Goal: Task Accomplishment & Management: Manage account settings

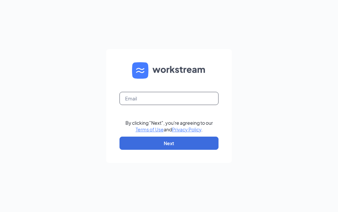
click at [142, 105] on input "text" at bounding box center [168, 98] width 99 height 13
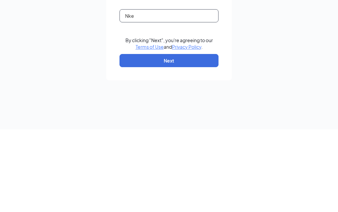
type input "[EMAIL_ADDRESS][DOMAIN_NAME]"
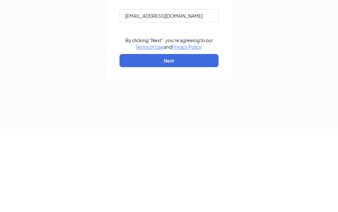
scroll to position [27, 0]
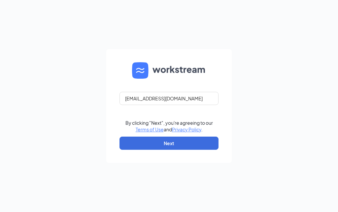
click at [167, 137] on button "Next" at bounding box center [168, 143] width 99 height 13
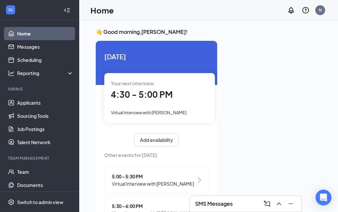
click at [67, 11] on icon "Collapse" at bounding box center [67, 10] width 7 height 7
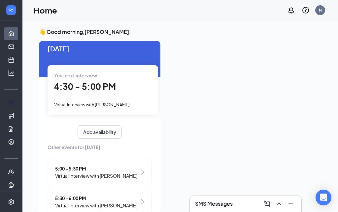
scroll to position [8, 0]
click at [85, 95] on div "Your next interview 4:30 - 5:00 PM Virtual Interview with Christopher Woodard" at bounding box center [102, 90] width 110 height 49
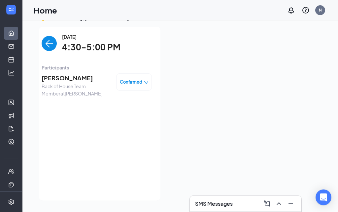
scroll to position [0, 0]
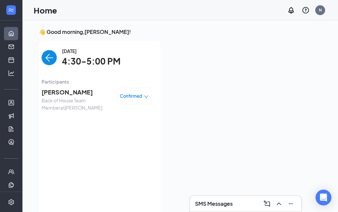
click at [67, 28] on div "👋 Good morning, Nancy ! Today Your next interview 4:30 - 5:00 PM Virtual Interv…" at bounding box center [179, 123] width 315 height 206
click at [46, 6] on h1 "Home" at bounding box center [45, 10] width 23 height 11
click at [17, 102] on link "Applicants" at bounding box center [20, 102] width 7 height 13
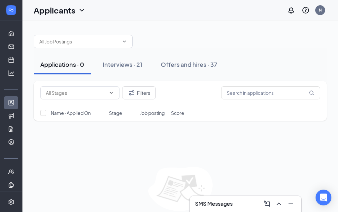
click at [130, 62] on div "Interviews · 21" at bounding box center [123, 64] width 40 height 8
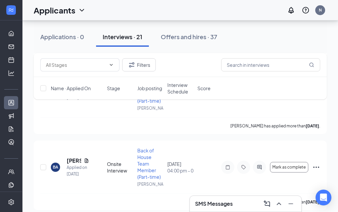
scroll to position [1152, 0]
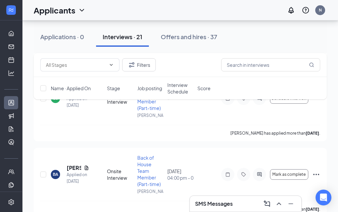
click at [265, 176] on div at bounding box center [259, 174] width 13 height 13
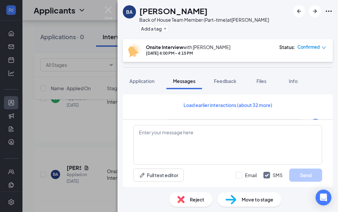
click at [87, 134] on div "BA Brianna Amu Back of House Team Member (Part-time) at Wendover Add a tag Onsi…" at bounding box center [169, 106] width 338 height 212
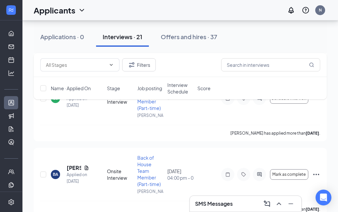
click at [105, 11] on div "Applicants N" at bounding box center [179, 10] width 315 height 20
click at [227, 208] on h3 "SMS Messages" at bounding box center [214, 204] width 38 height 7
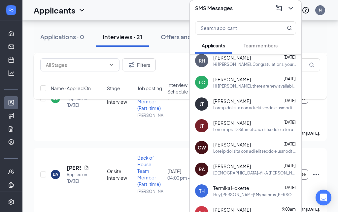
scroll to position [92, 0]
click at [241, 154] on div "Christopher Woodard Oct 14" at bounding box center [254, 147] width 83 height 13
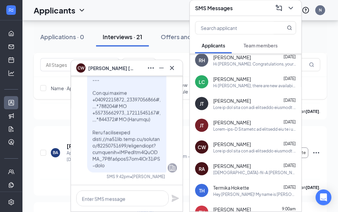
scroll to position [1174, 0]
click at [172, 67] on icon "Cross" at bounding box center [172, 68] width 8 height 8
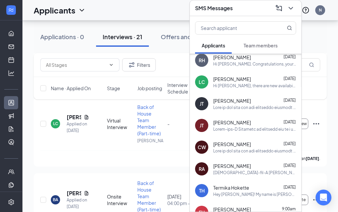
scroll to position [1122, 0]
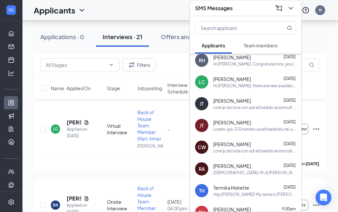
click at [291, 12] on icon "ChevronDown" at bounding box center [291, 8] width 8 height 8
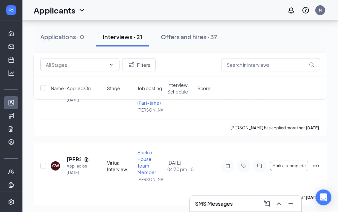
scroll to position [1235, 0]
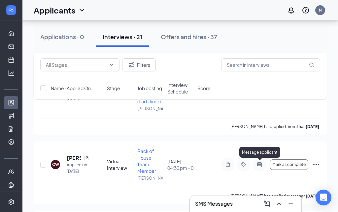
click at [260, 163] on icon "ActiveChat" at bounding box center [259, 164] width 8 height 5
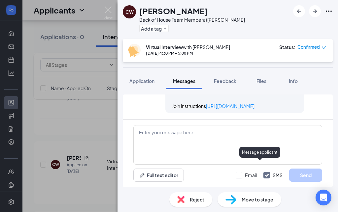
scroll to position [1096, 0]
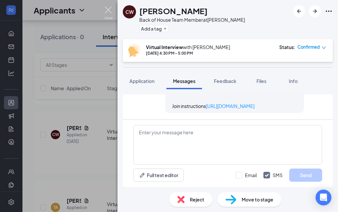
scroll to position [938, 0]
click at [111, 9] on img at bounding box center [108, 13] width 8 height 13
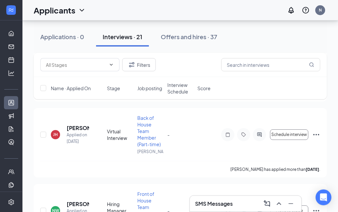
scroll to position [1414, 0]
click at [260, 135] on icon "ActiveChat" at bounding box center [259, 135] width 4 height 4
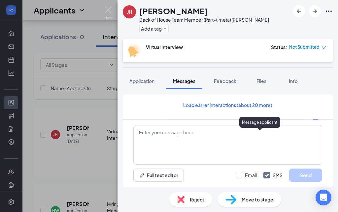
scroll to position [317, 0]
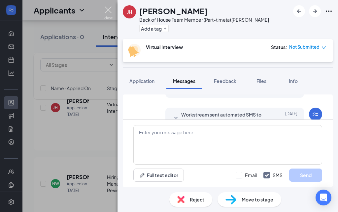
click at [103, 133] on div "JH Jaidyn Hargett Back of House Team Member (Part-time) at Wendover Add a tag V…" at bounding box center [169, 106] width 338 height 212
click at [110, 5] on div "JH Jaidyn Hargett Back of House Team Member (Part-time) at Wendover Add a tag V…" at bounding box center [169, 106] width 338 height 212
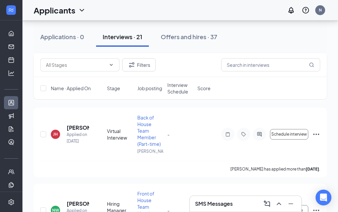
scroll to position [1414, 0]
click at [317, 129] on div "Schedule interview" at bounding box center [270, 134] width 99 height 13
click at [318, 133] on icon "Ellipses" at bounding box center [316, 135] width 8 height 8
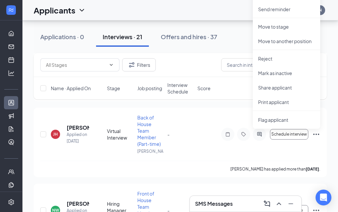
click at [279, 56] on p "Reject" at bounding box center [286, 58] width 57 height 7
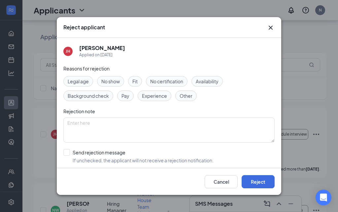
click at [258, 189] on button "Reject" at bounding box center [257, 181] width 33 height 13
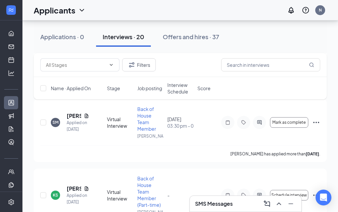
scroll to position [975, 0]
